Goal: Information Seeking & Learning: Learn about a topic

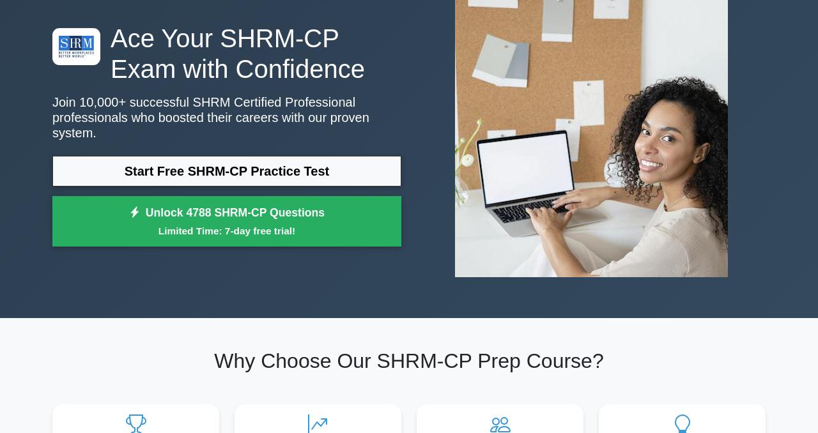
scroll to position [86, 0]
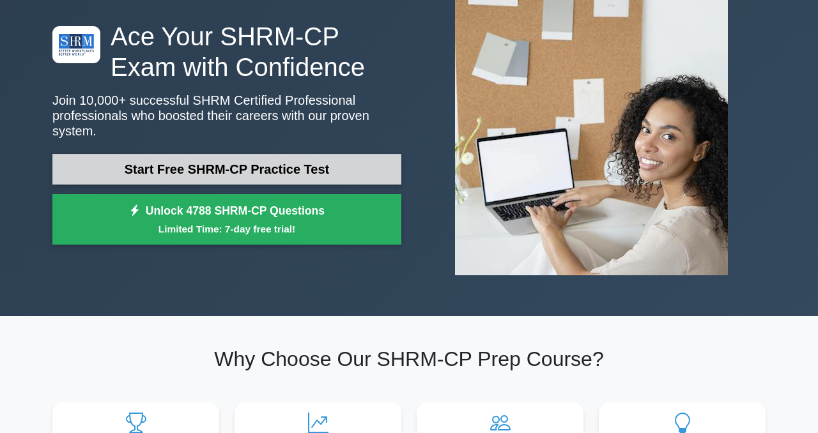
click at [336, 171] on link "Start Free SHRM-CP Practice Test" at bounding box center [226, 169] width 349 height 31
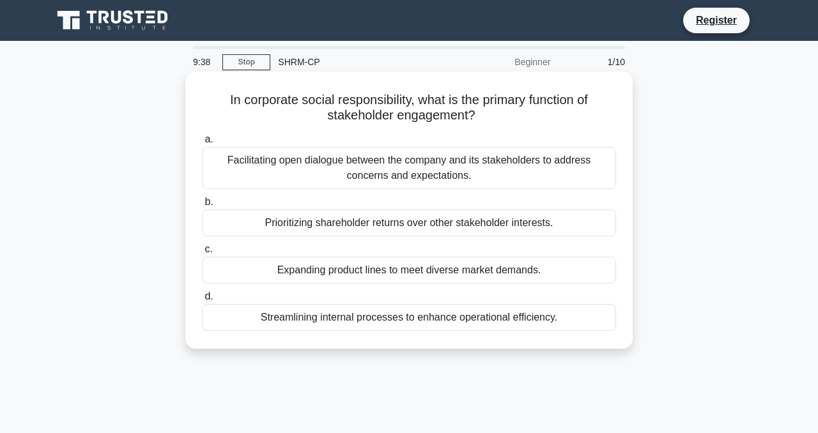
click at [489, 178] on div "Facilitating open dialogue between the company and its stakeholders to address …" at bounding box center [409, 168] width 414 height 42
click at [202, 144] on input "a. Facilitating open dialogue between the company and its stakeholders to addre…" at bounding box center [202, 139] width 0 height 8
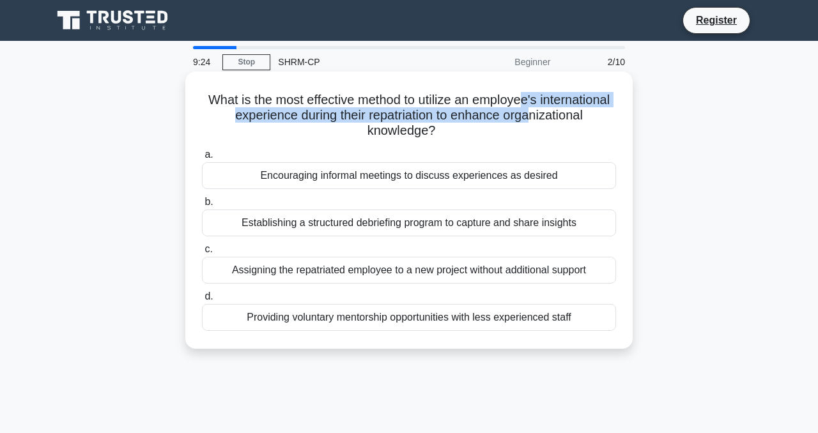
drag, startPoint x: 523, startPoint y: 96, endPoint x: 529, endPoint y: 112, distance: 17.0
click at [528, 112] on h5 "What is the most effective method to utilize an employee's international experi…" at bounding box center [409, 115] width 417 height 47
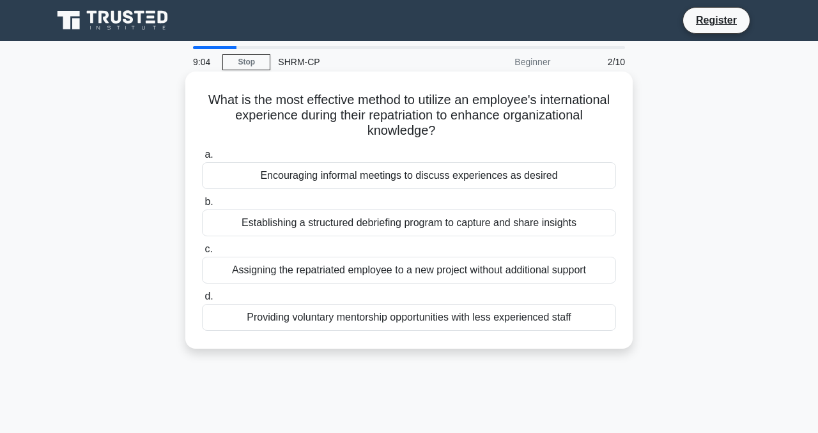
click at [461, 229] on div "Establishing a structured debriefing program to capture and share insights" at bounding box center [409, 223] width 414 height 27
click at [202, 206] on input "b. Establishing a structured debriefing program to capture and share insights" at bounding box center [202, 202] width 0 height 8
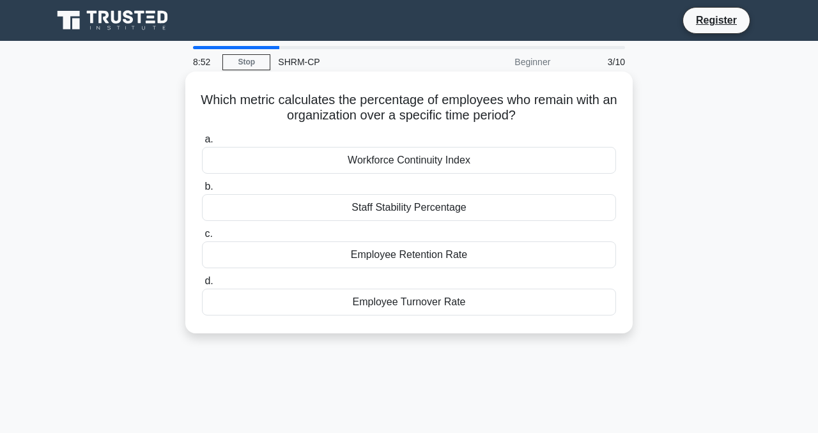
click at [420, 258] on div "Employee Retention Rate" at bounding box center [409, 254] width 414 height 27
click at [202, 238] on input "c. Employee Retention Rate" at bounding box center [202, 234] width 0 height 8
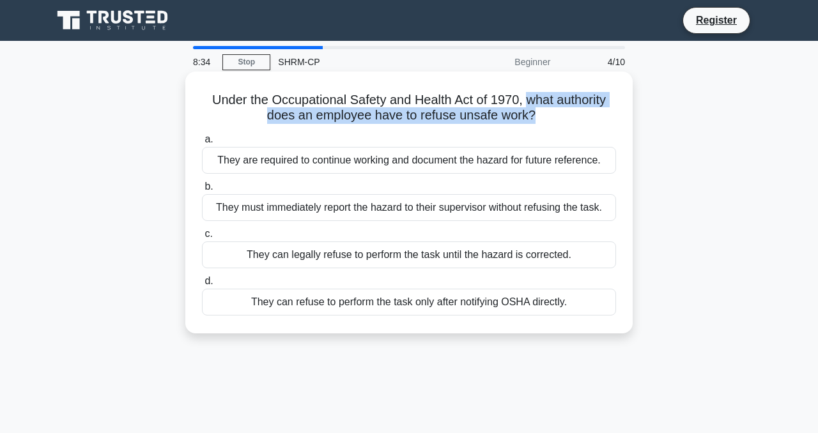
drag, startPoint x: 528, startPoint y: 93, endPoint x: 530, endPoint y: 114, distance: 21.9
click at [530, 114] on h5 "Under the Occupational Safety and Health Act of 1970, what authority does an em…" at bounding box center [409, 108] width 417 height 32
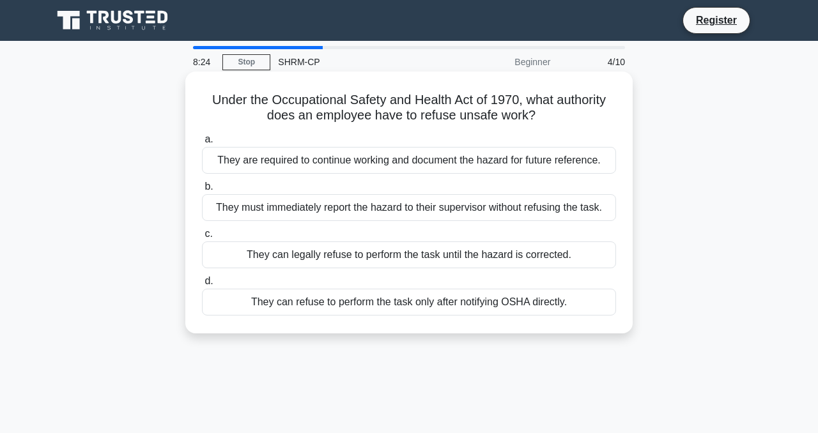
click at [529, 256] on div "They can legally refuse to perform the task until the hazard is corrected." at bounding box center [409, 254] width 414 height 27
click at [202, 238] on input "c. They can legally refuse to perform the task until the hazard is corrected." at bounding box center [202, 234] width 0 height 8
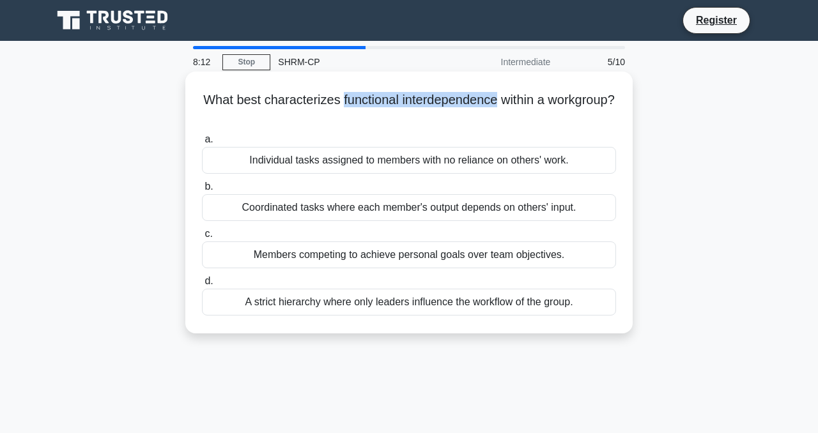
drag, startPoint x: 341, startPoint y: 100, endPoint x: 495, endPoint y: 101, distance: 154.6
click at [495, 102] on h5 "What best characterizes functional interdependence within a workgroup? .spinner…" at bounding box center [409, 108] width 417 height 32
click at [405, 210] on div "Coordinated tasks where each member's output depends on others' input." at bounding box center [409, 207] width 414 height 27
click at [202, 191] on input "b. Coordinated tasks where each member's output depends on others' input." at bounding box center [202, 187] width 0 height 8
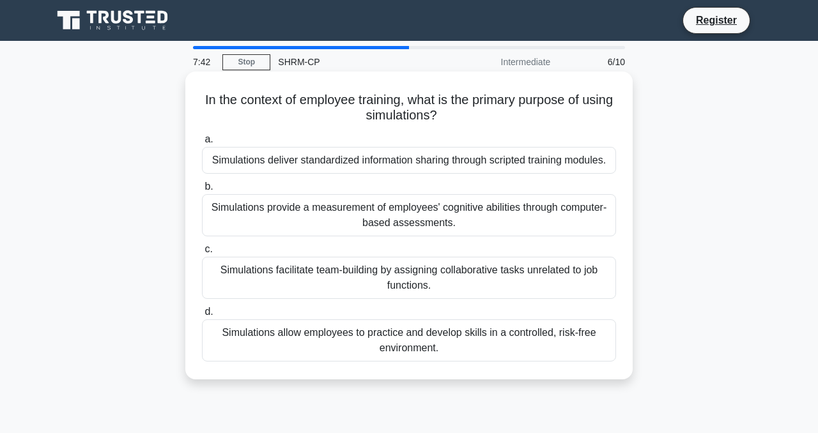
click at [566, 346] on div "Simulations allow employees to practice and develop skills in a controlled, ris…" at bounding box center [409, 340] width 414 height 42
click at [202, 316] on input "d. Simulations allow employees to practice and develop skills in a controlled, …" at bounding box center [202, 312] width 0 height 8
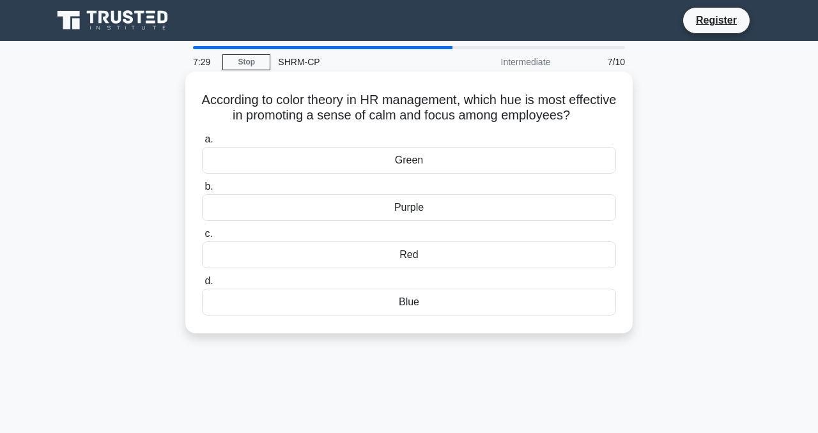
drag, startPoint x: 462, startPoint y: 98, endPoint x: 583, endPoint y: 126, distance: 124.0
click at [583, 126] on div "According to color theory in HR management, which hue is most effective in prom…" at bounding box center [408, 203] width 437 height 252
click at [549, 111] on h5 "According to color theory in HR management, which hue is most effective in prom…" at bounding box center [409, 108] width 417 height 32
click at [475, 165] on div "Green" at bounding box center [409, 160] width 414 height 27
click at [202, 144] on input "a. Green" at bounding box center [202, 139] width 0 height 8
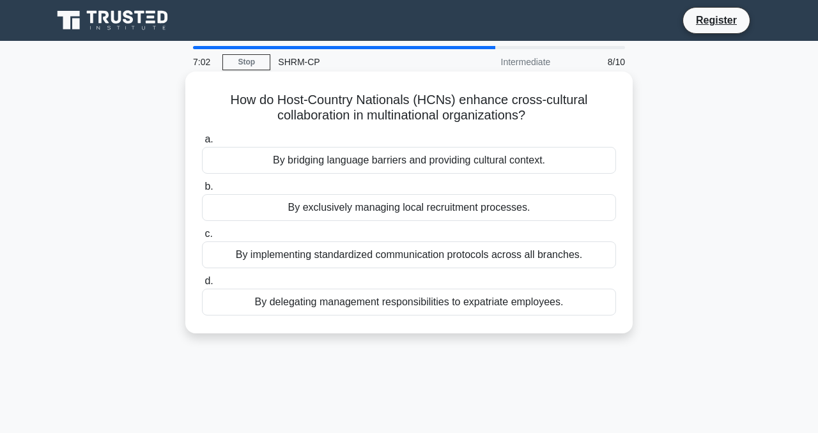
click at [562, 157] on div "By bridging language barriers and providing cultural context." at bounding box center [409, 160] width 414 height 27
click at [202, 144] on input "a. By bridging language barriers and providing cultural context." at bounding box center [202, 139] width 0 height 8
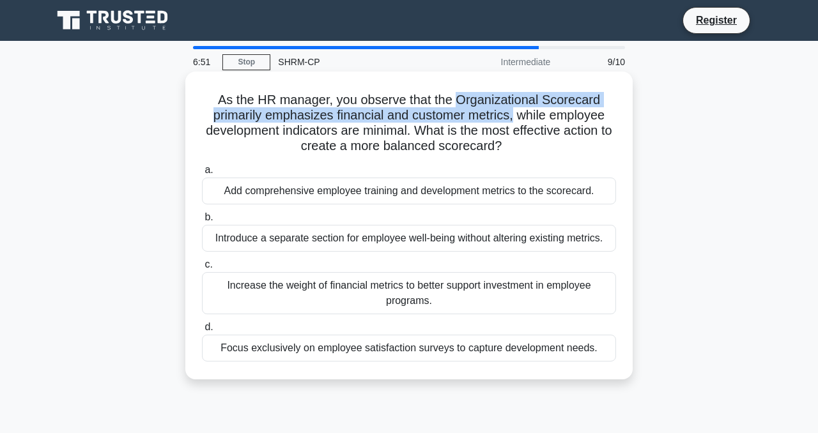
drag, startPoint x: 456, startPoint y: 100, endPoint x: 513, endPoint y: 116, distance: 59.2
click at [514, 116] on h5 "As the HR manager, you observe that the Organizational Scorecard primarily emph…" at bounding box center [409, 123] width 417 height 63
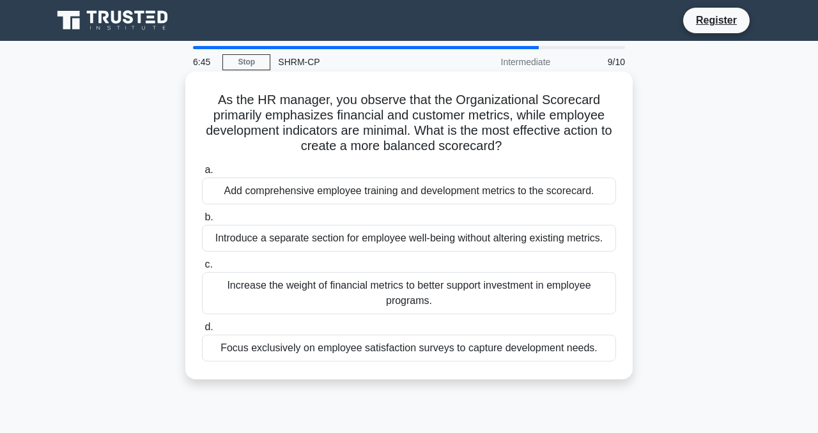
click at [466, 142] on h5 "As the HR manager, you observe that the Organizational Scorecard primarily emph…" at bounding box center [409, 123] width 417 height 63
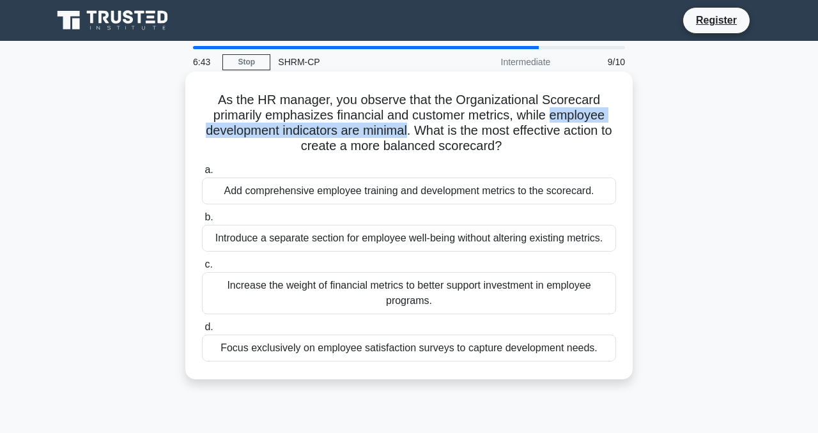
drag, startPoint x: 551, startPoint y: 113, endPoint x: 404, endPoint y: 130, distance: 147.9
click at [404, 130] on h5 "As the HR manager, you observe that the Organizational Scorecard primarily emph…" at bounding box center [409, 123] width 417 height 63
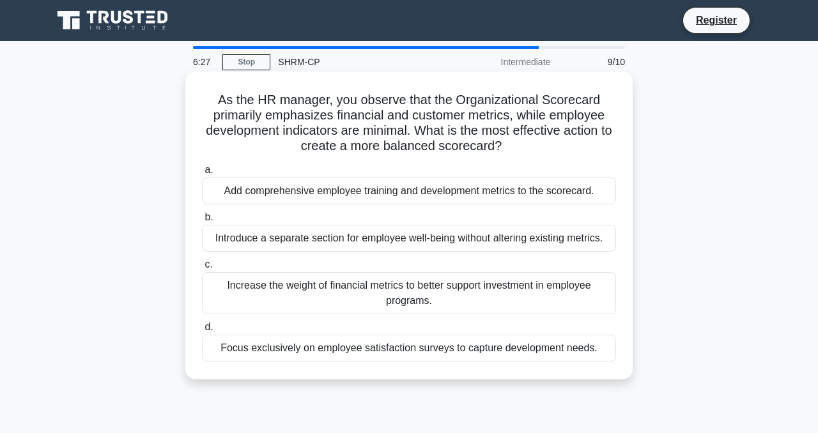
click at [489, 197] on div "Add comprehensive employee training and development metrics to the scorecard." at bounding box center [409, 191] width 414 height 27
click at [202, 174] on input "a. Add comprehensive employee training and development metrics to the scorecard." at bounding box center [202, 170] width 0 height 8
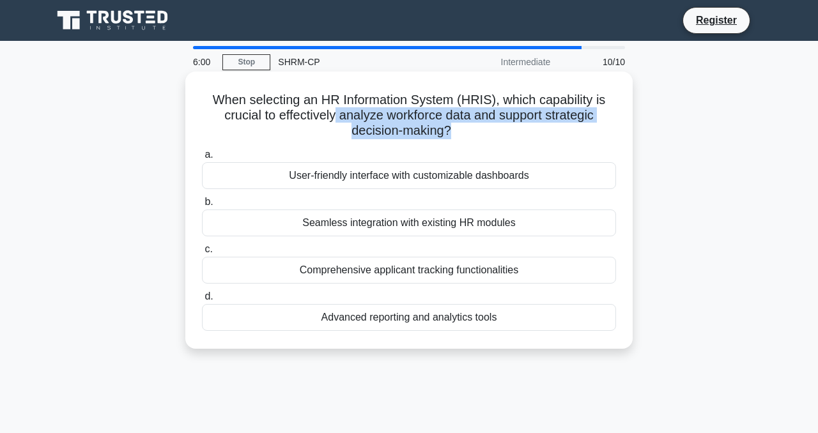
drag, startPoint x: 337, startPoint y: 116, endPoint x: 446, endPoint y: 129, distance: 110.0
click at [446, 129] on h5 "When selecting an HR Information System (HRIS), which capability is crucial to …" at bounding box center [409, 115] width 417 height 47
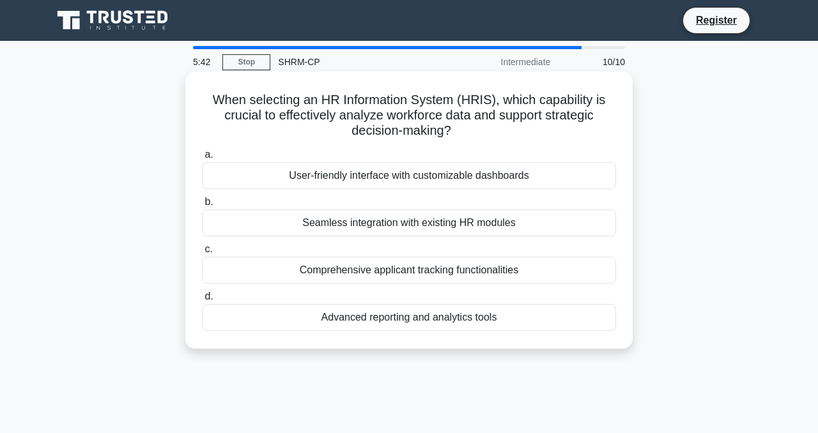
click at [483, 226] on div "Seamless integration with existing HR modules" at bounding box center [409, 223] width 414 height 27
click at [202, 206] on input "b. Seamless integration with existing HR modules" at bounding box center [202, 202] width 0 height 8
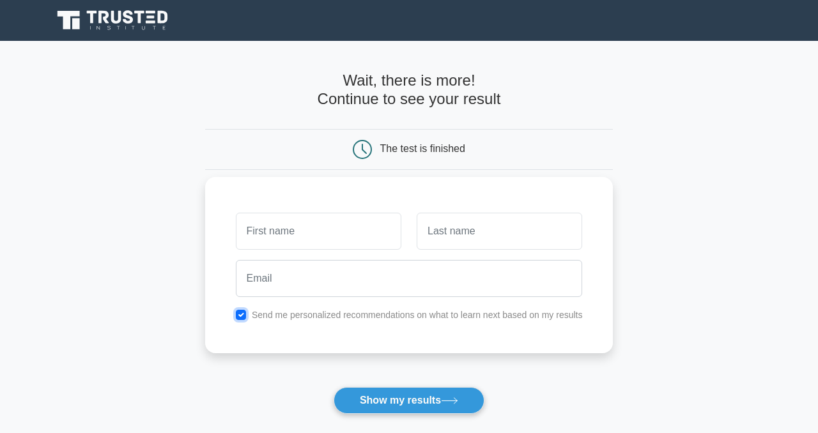
click at [241, 319] on input "checkbox" at bounding box center [241, 315] width 10 height 10
checkbox input "false"
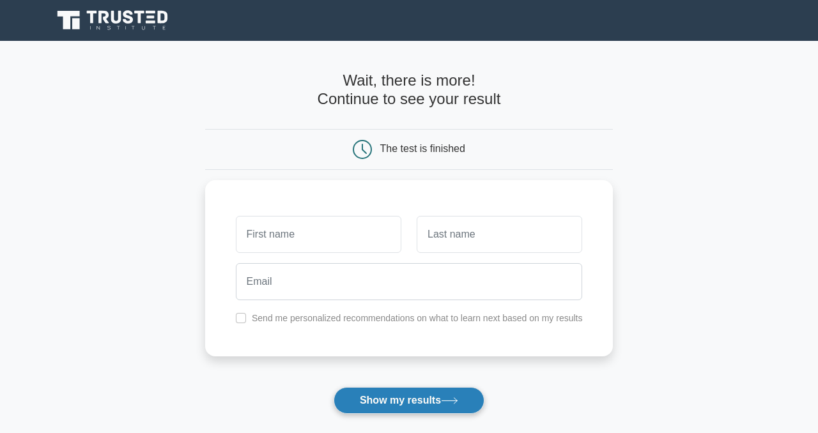
click at [425, 402] on button "Show my results" at bounding box center [408, 400] width 151 height 27
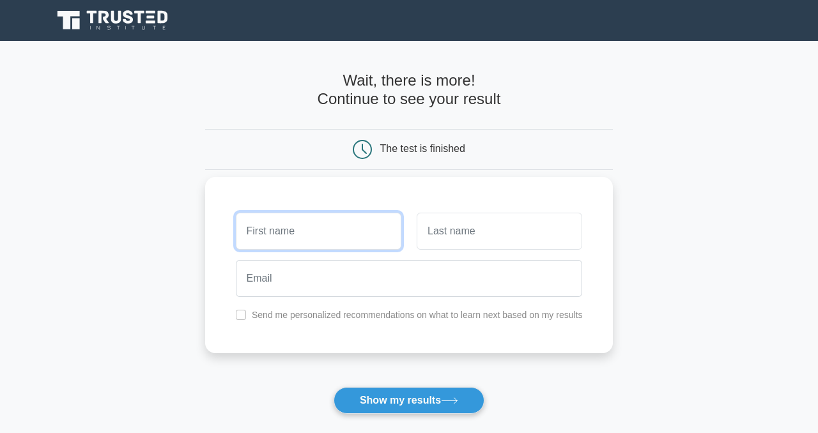
click at [337, 227] on input "text" at bounding box center [318, 231] width 165 height 37
type input "n"
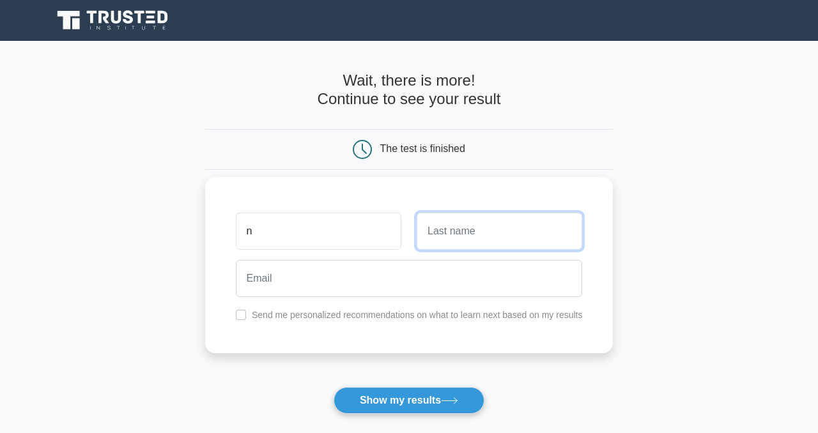
click at [436, 231] on input "text" at bounding box center [499, 231] width 165 height 37
type input "n"
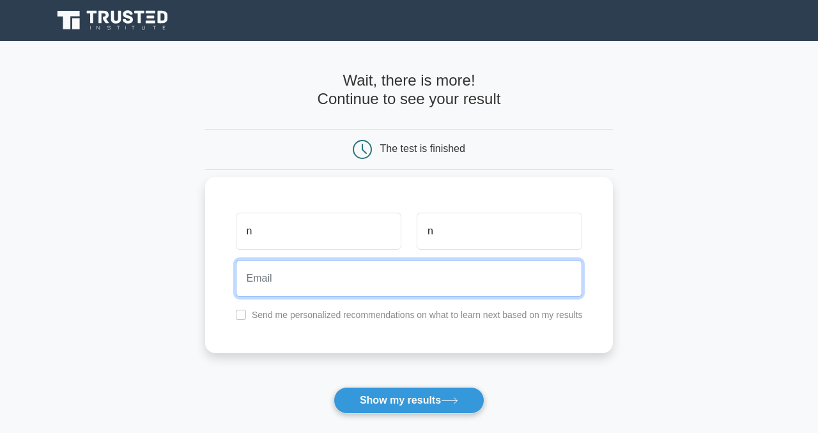
click at [443, 264] on input "email" at bounding box center [409, 278] width 347 height 37
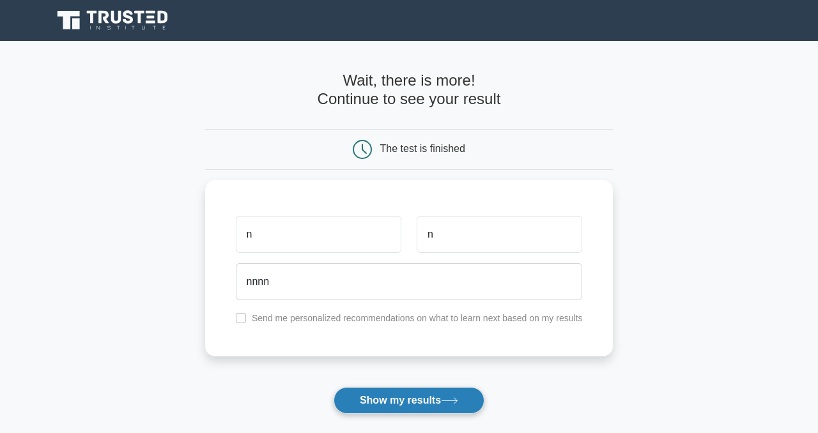
click at [435, 397] on button "Show my results" at bounding box center [408, 400] width 151 height 27
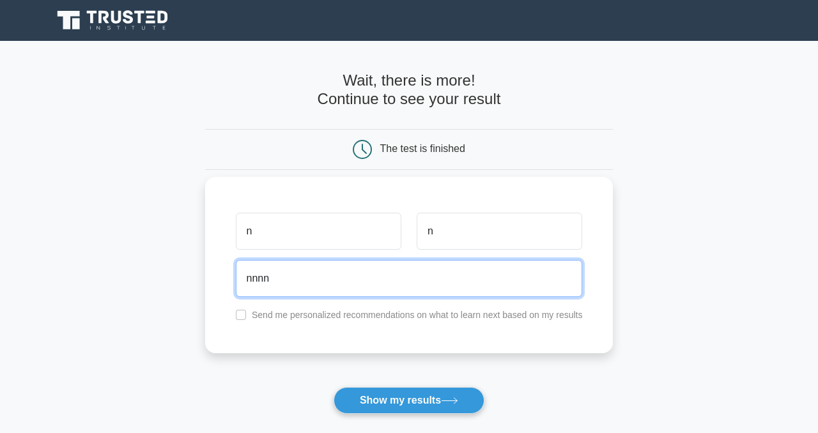
click at [376, 287] on input "nnnn" at bounding box center [409, 278] width 347 height 37
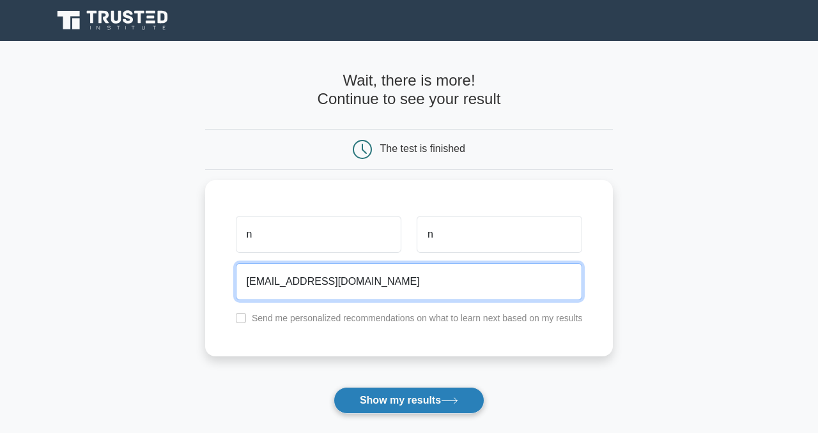
type input "nnnn@leavemealone.com"
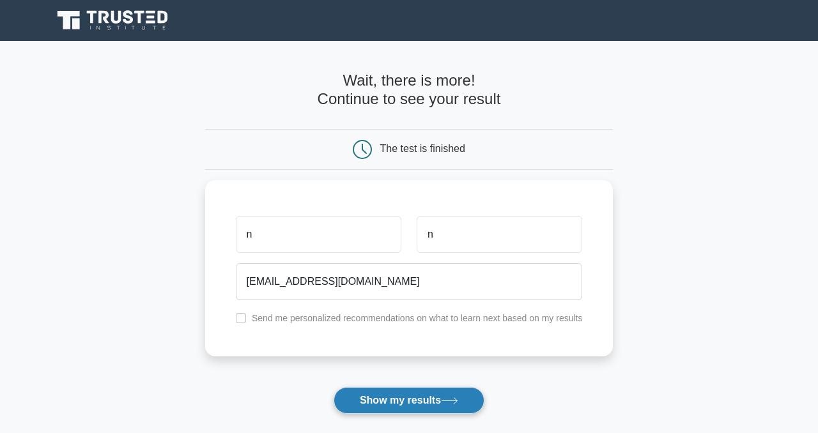
click at [386, 399] on button "Show my results" at bounding box center [408, 400] width 151 height 27
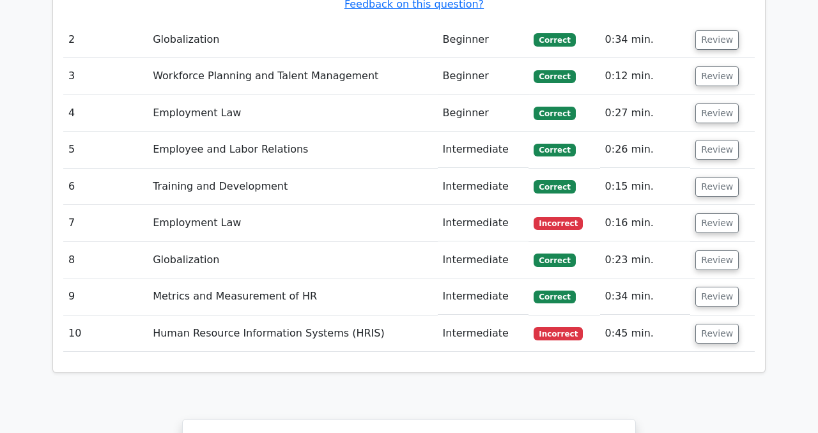
scroll to position [1727, 0]
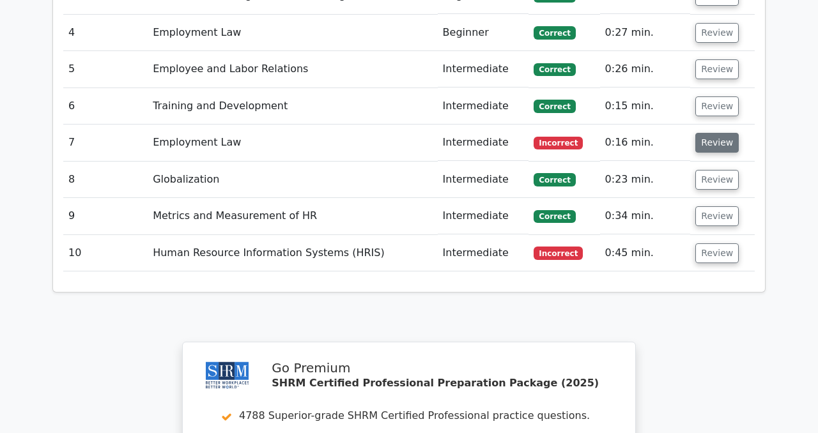
click at [704, 133] on button "Review" at bounding box center [716, 143] width 43 height 20
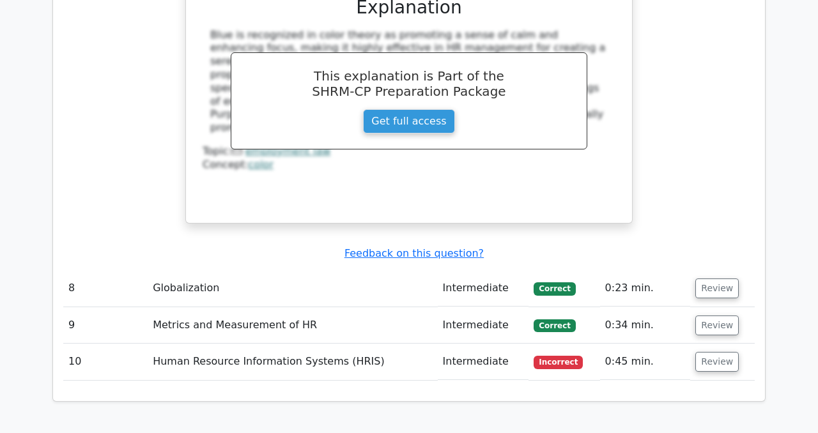
scroll to position [2236, 0]
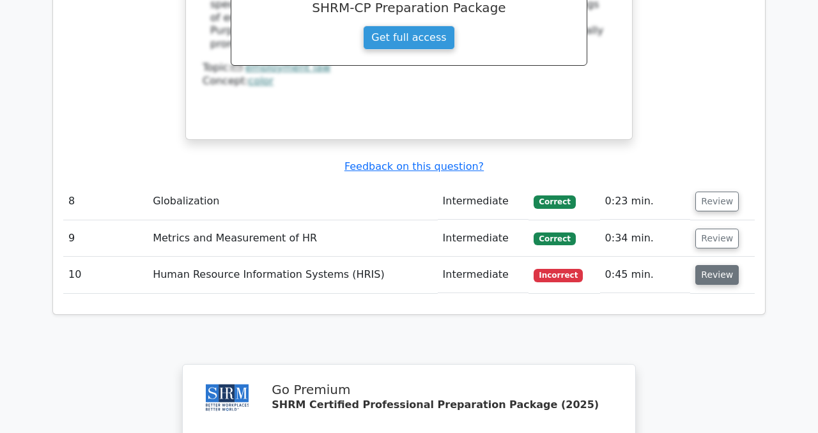
click at [717, 265] on button "Review" at bounding box center [716, 275] width 43 height 20
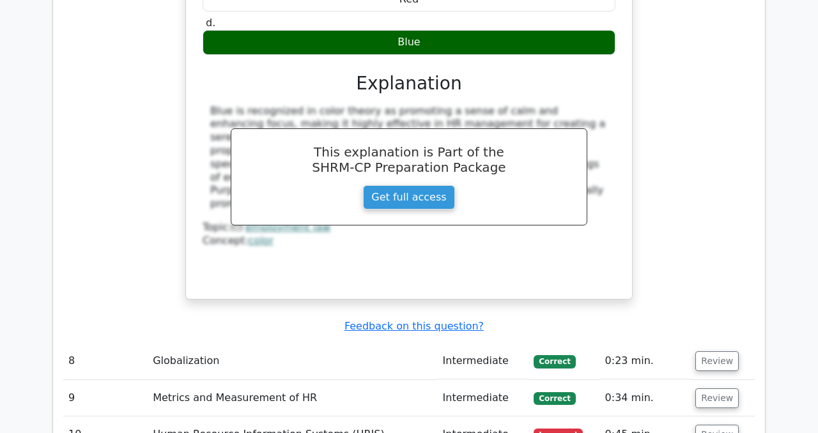
scroll to position [2083, 0]
